Goal: Task Accomplishment & Management: Manage account settings

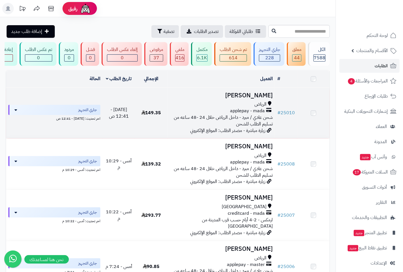
click at [250, 99] on h3 "[PERSON_NAME]" at bounding box center [221, 95] width 103 height 7
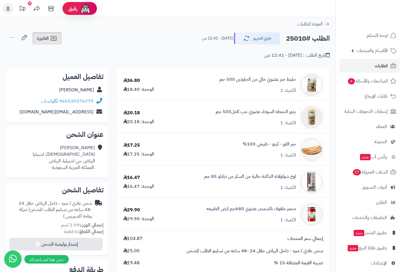
click at [51, 36] on icon at bounding box center [53, 38] width 5 height 5
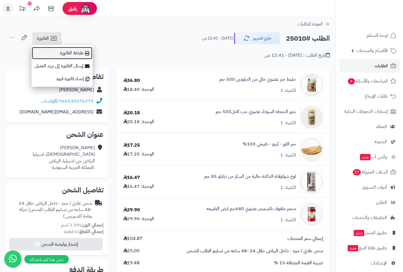
click at [71, 51] on link "طباعة الفاتورة" at bounding box center [62, 53] width 61 height 13
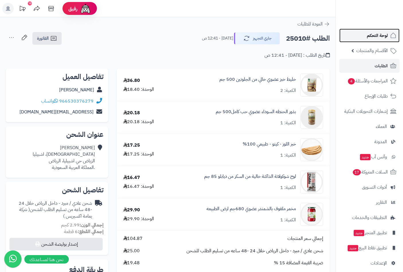
click at [379, 30] on link "لوحة التحكم" at bounding box center [369, 36] width 60 height 14
